Goal: Task Accomplishment & Management: Manage account settings

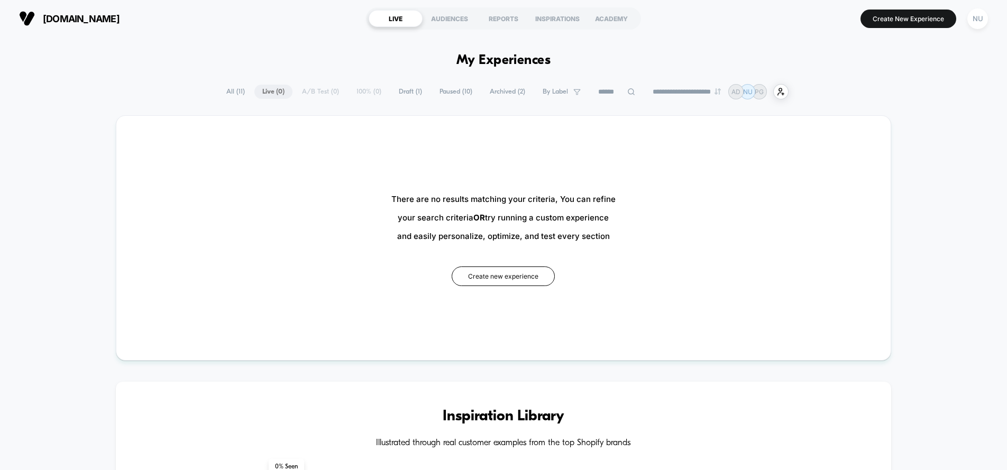
click at [449, 15] on div "AUDIENCES" at bounding box center [450, 18] width 54 height 17
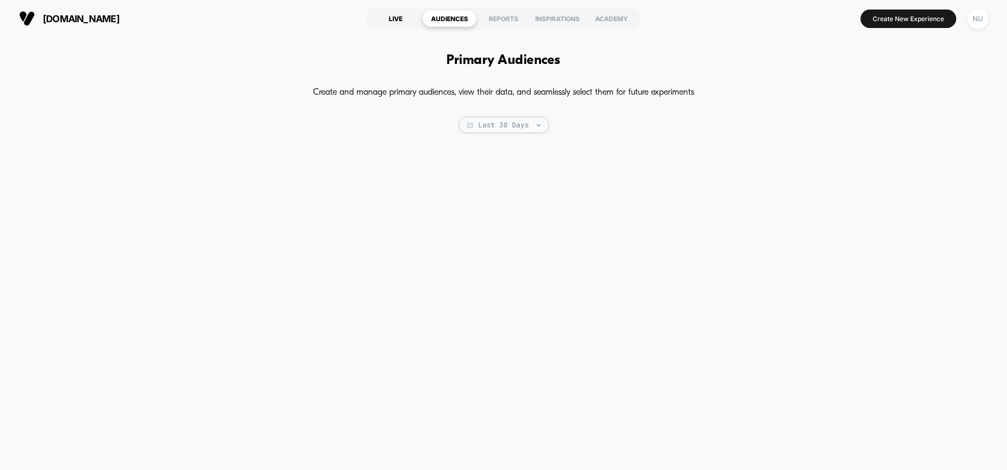
click at [396, 17] on div "LIVE" at bounding box center [396, 18] width 54 height 17
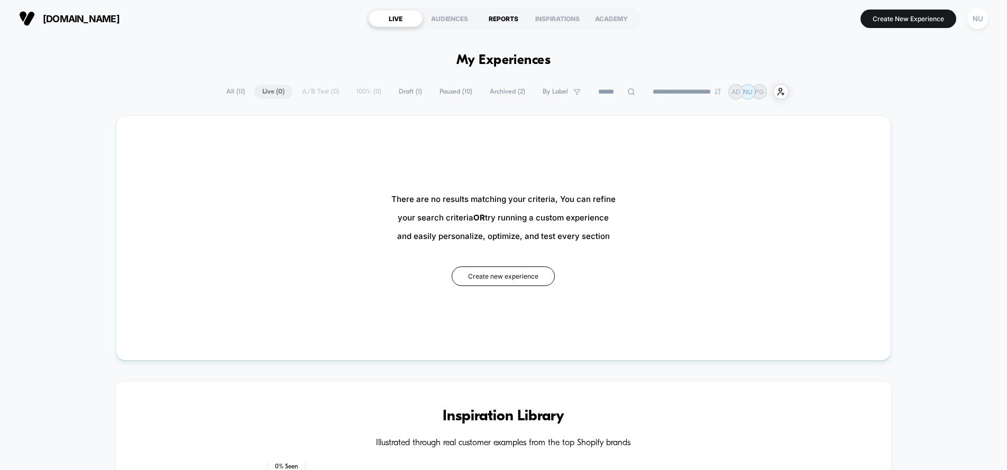
click at [488, 19] on div "REPORTS" at bounding box center [504, 18] width 54 height 17
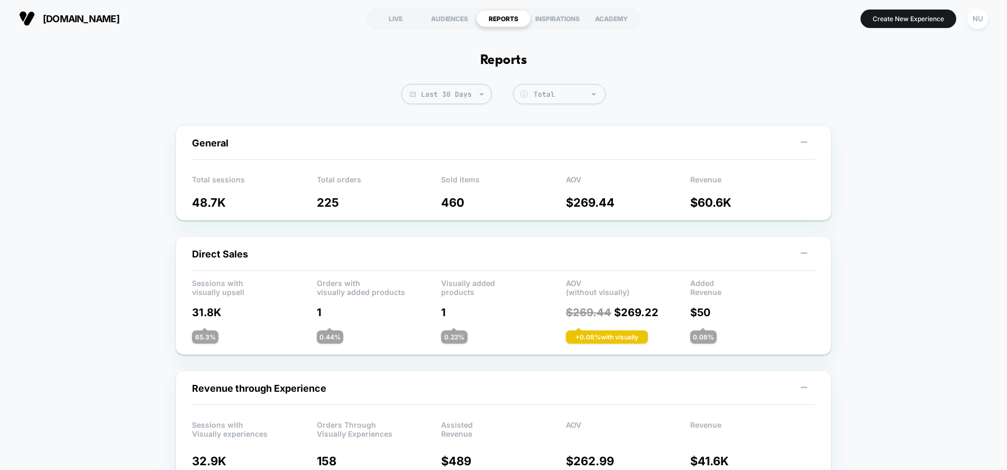
drag, startPoint x: 708, startPoint y: 25, endPoint x: 651, endPoint y: 29, distance: 56.8
click at [708, 25] on section "Create New Experience NU" at bounding box center [831, 18] width 320 height 26
click at [971, 17] on div "NU" at bounding box center [978, 18] width 21 height 21
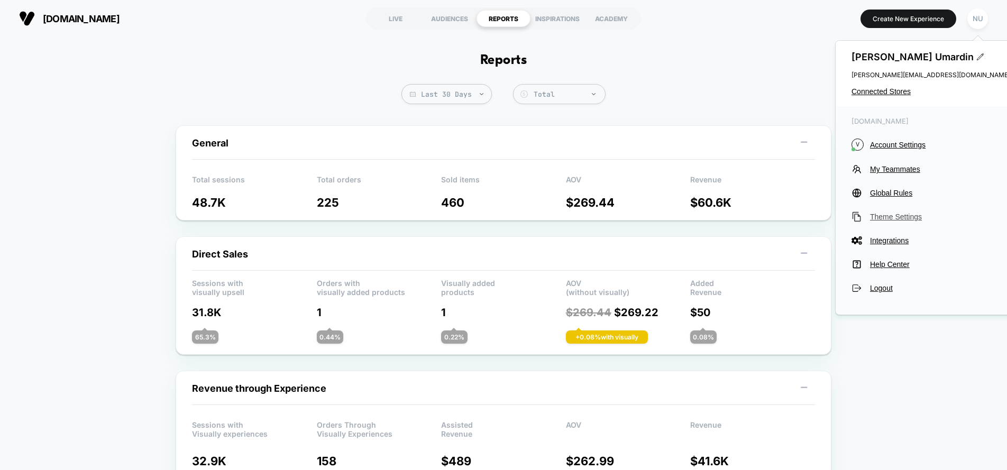
click at [897, 220] on span "Theme Settings" at bounding box center [940, 217] width 140 height 8
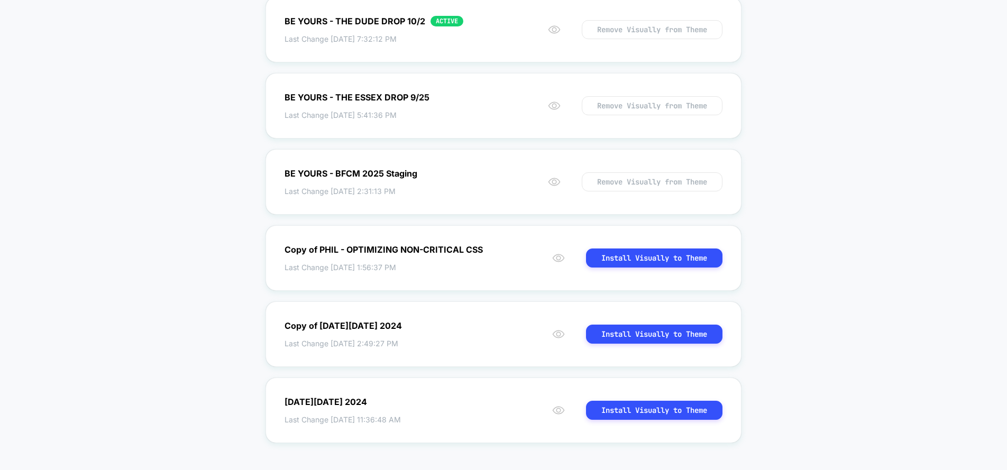
scroll to position [209, 0]
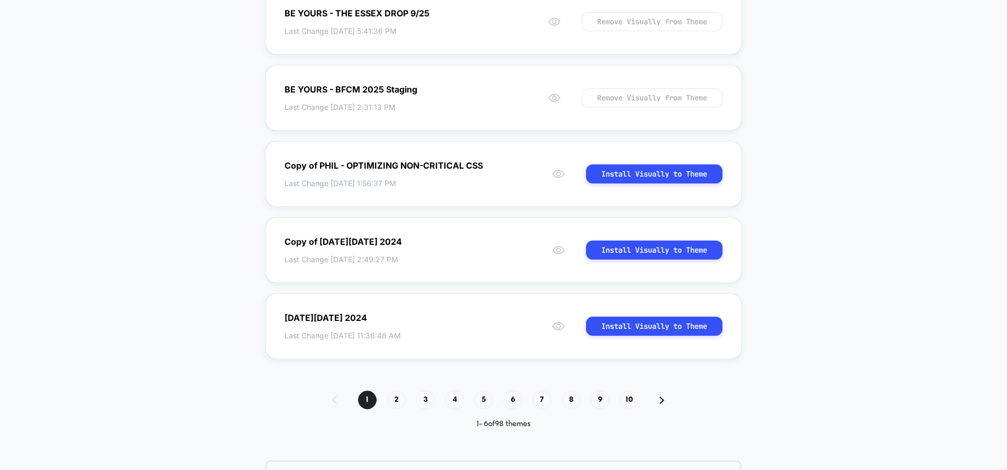
click at [864, 87] on div "< Back to Homepage Theme Management Run Visually on the themes you want to run …" at bounding box center [503, 196] width 1007 height 736
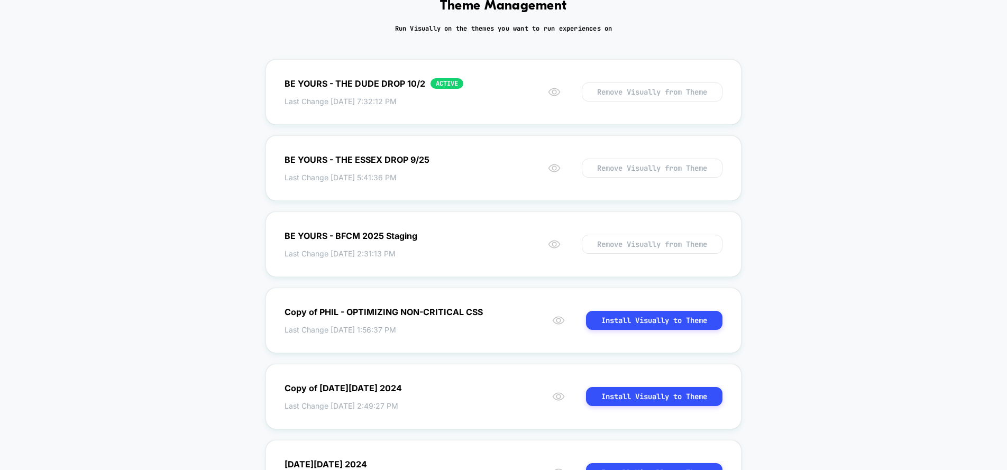
scroll to position [0, 0]
